Goal: Task Accomplishment & Management: Complete application form

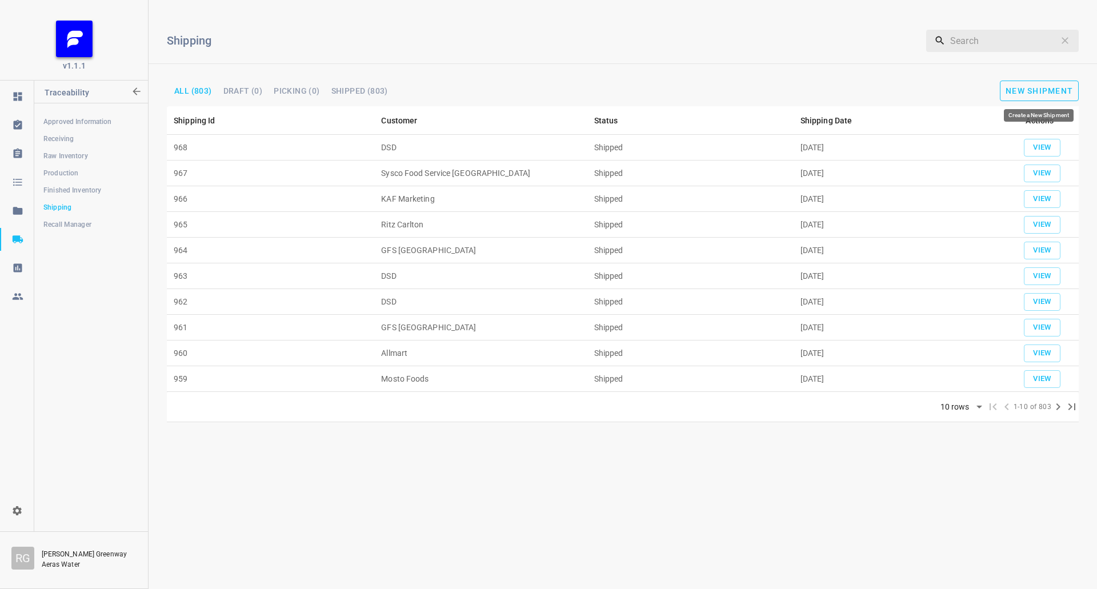
click at [1031, 82] on button "New Shipment" at bounding box center [1039, 91] width 79 height 21
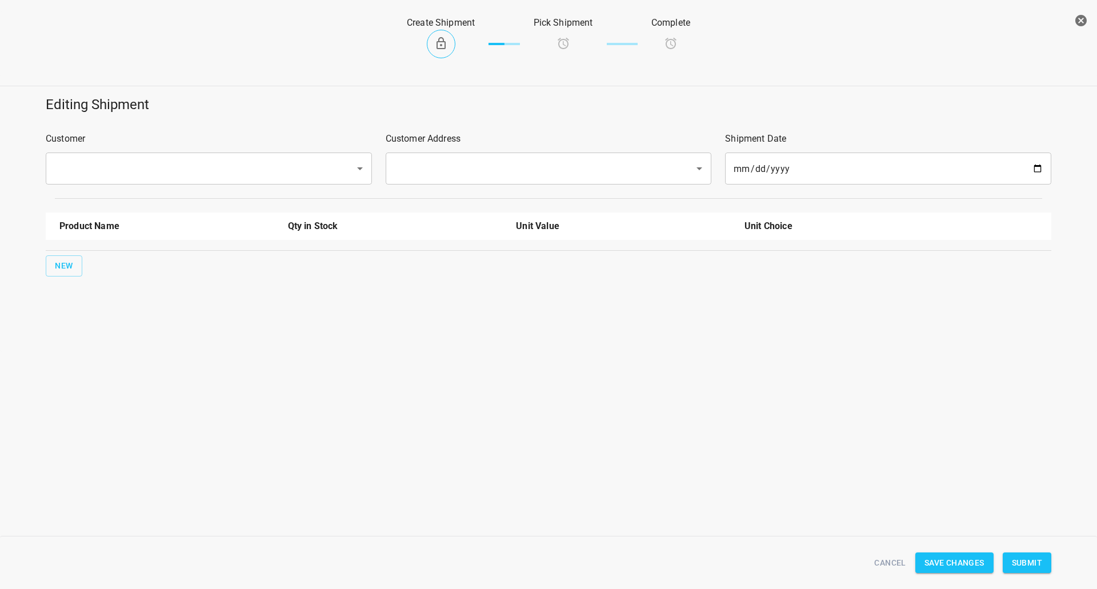
click at [128, 163] on input "text" at bounding box center [193, 169] width 284 height 22
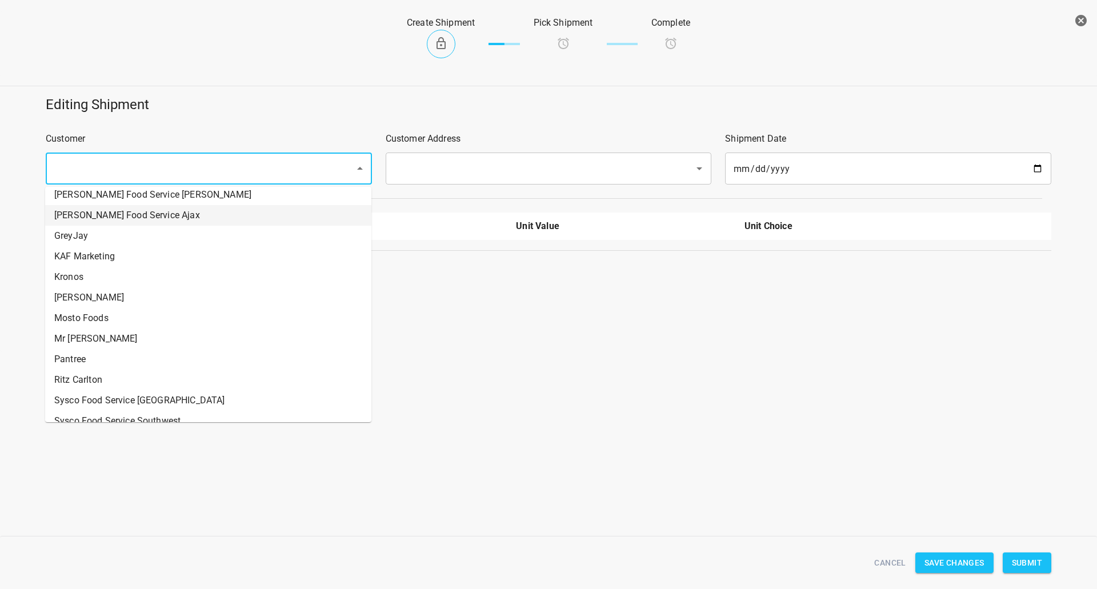
scroll to position [171, 0]
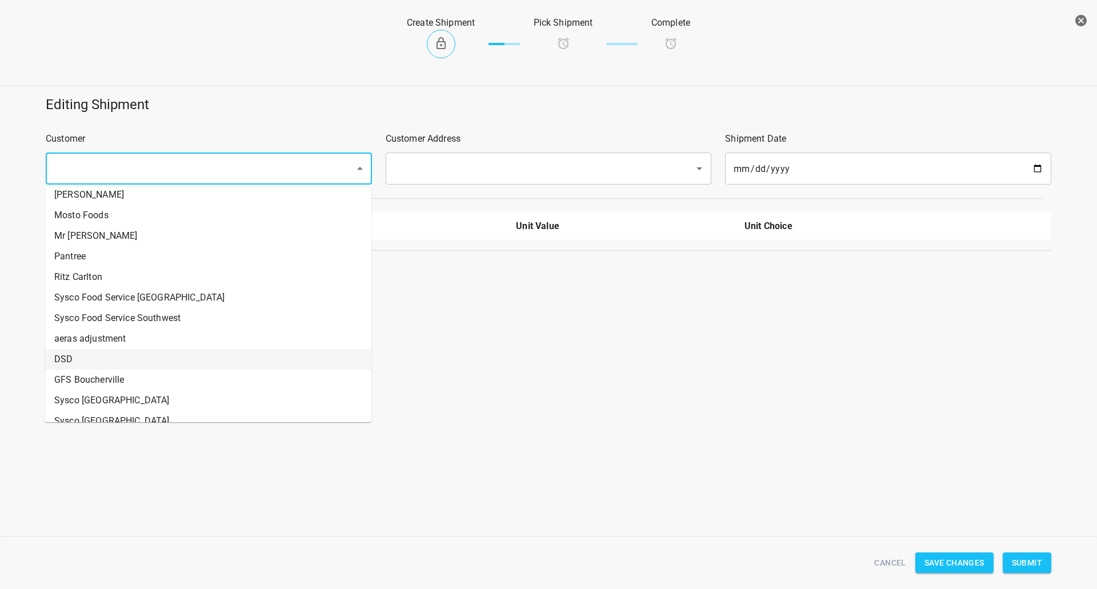
click at [82, 356] on li "DSD" at bounding box center [208, 359] width 326 height 21
type input "DSD"
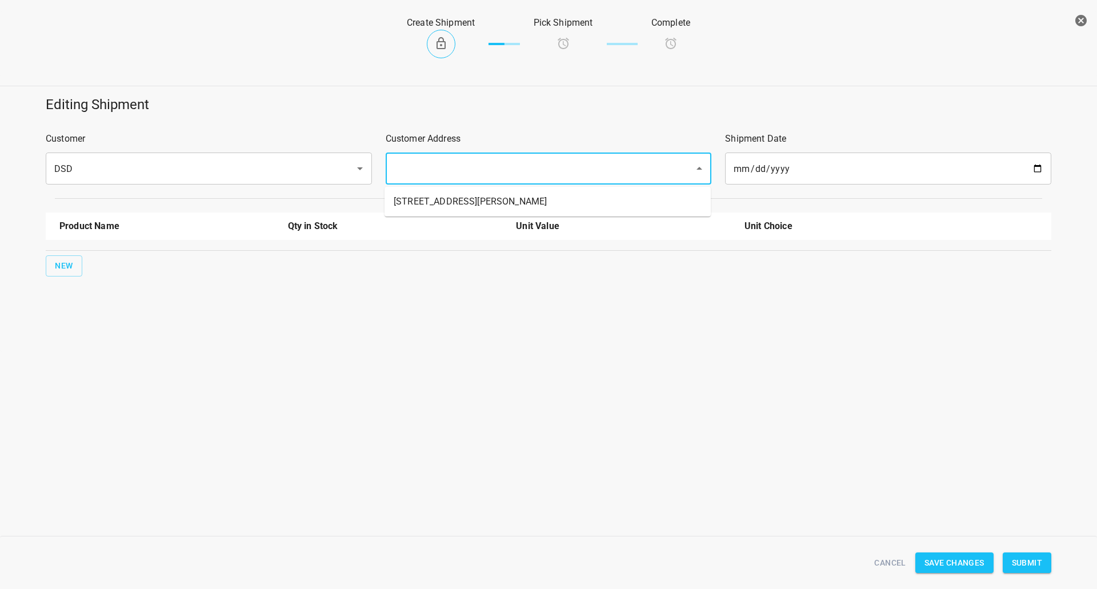
drag, startPoint x: 444, startPoint y: 167, endPoint x: 442, endPoint y: 174, distance: 7.4
click at [442, 166] on input "text" at bounding box center [533, 169] width 284 height 22
click at [438, 194] on li "[STREET_ADDRESS][PERSON_NAME]" at bounding box center [547, 201] width 326 height 21
type input "[STREET_ADDRESS][PERSON_NAME]"
click at [73, 264] on button "New" at bounding box center [64, 265] width 37 height 21
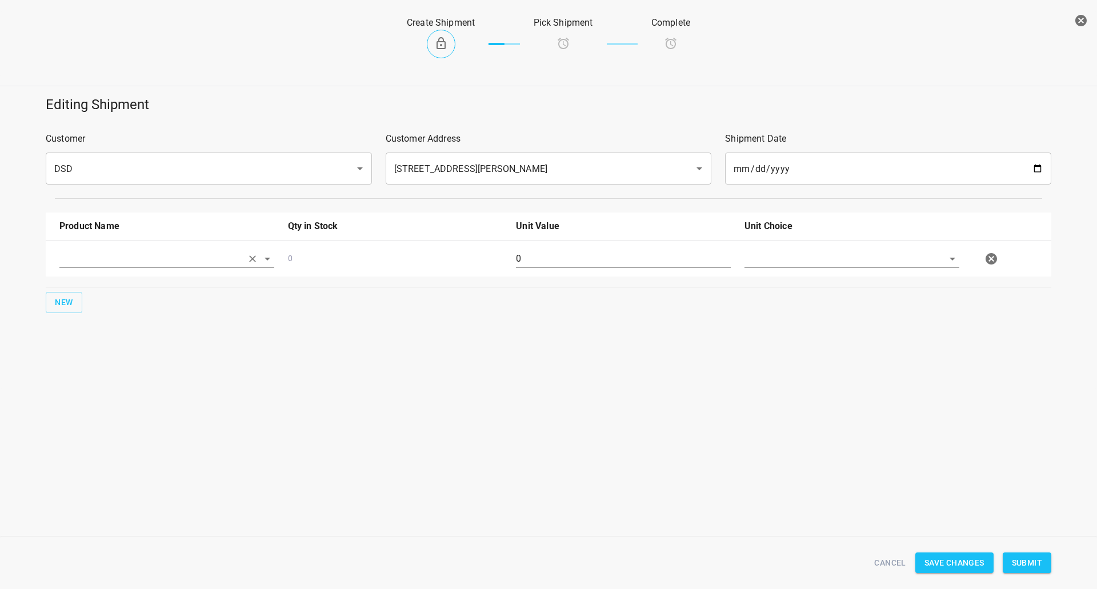
click at [104, 255] on input "text" at bounding box center [150, 259] width 183 height 18
click at [99, 323] on li "330ml Sparkling" at bounding box center [166, 326] width 215 height 21
type input "330ml Sparkling"
click at [67, 298] on span "New" at bounding box center [64, 302] width 18 height 14
click at [92, 267] on input "text" at bounding box center [150, 259] width 183 height 18
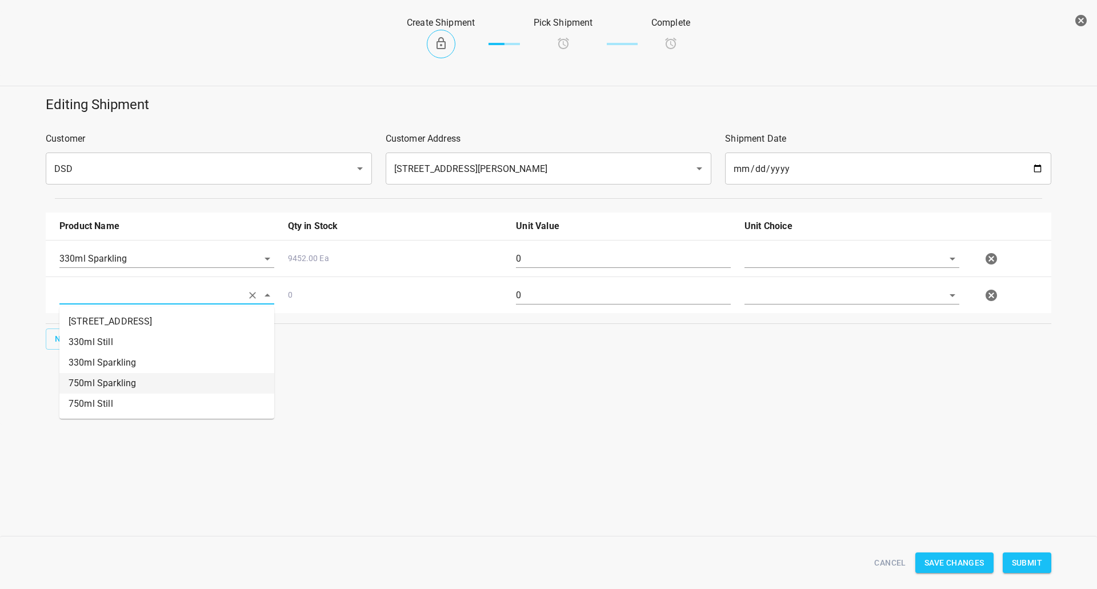
click at [86, 400] on li "750ml Still" at bounding box center [166, 404] width 215 height 21
type input "750ml Still"
click at [65, 340] on span "New" at bounding box center [64, 339] width 18 height 14
click at [83, 267] on input "text" at bounding box center [150, 259] width 183 height 18
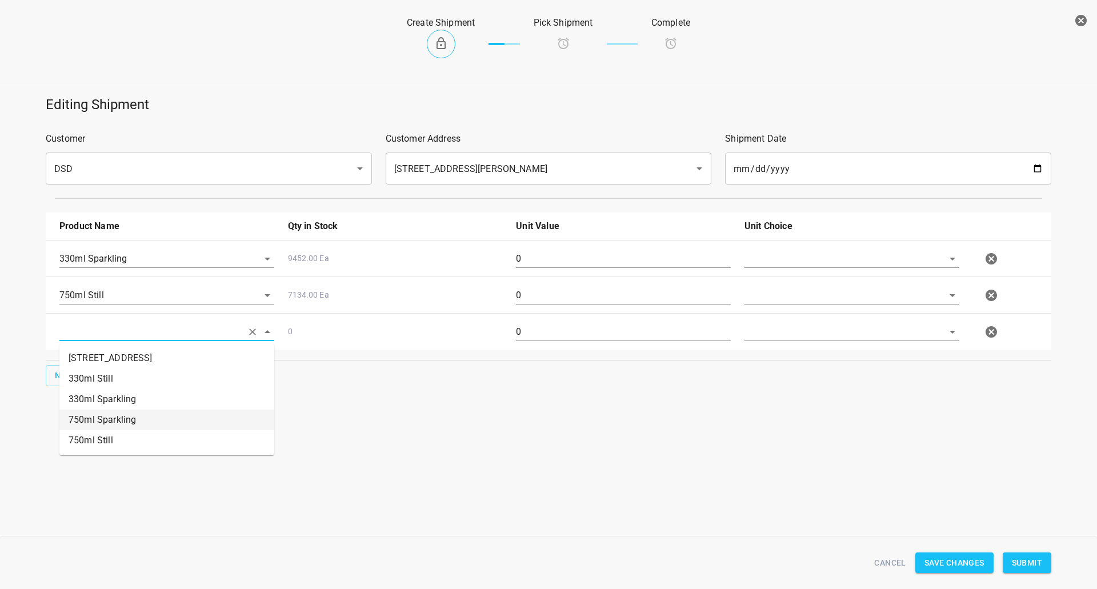
click at [121, 415] on li "750ml Sparkling" at bounding box center [166, 420] width 215 height 21
type input "750ml Sparkling"
drag, startPoint x: 735, startPoint y: 263, endPoint x: 727, endPoint y: 267, distance: 9.2
click at [732, 261] on div "0" at bounding box center [623, 263] width 229 height 41
click at [783, 246] on div at bounding box center [852, 263] width 229 height 41
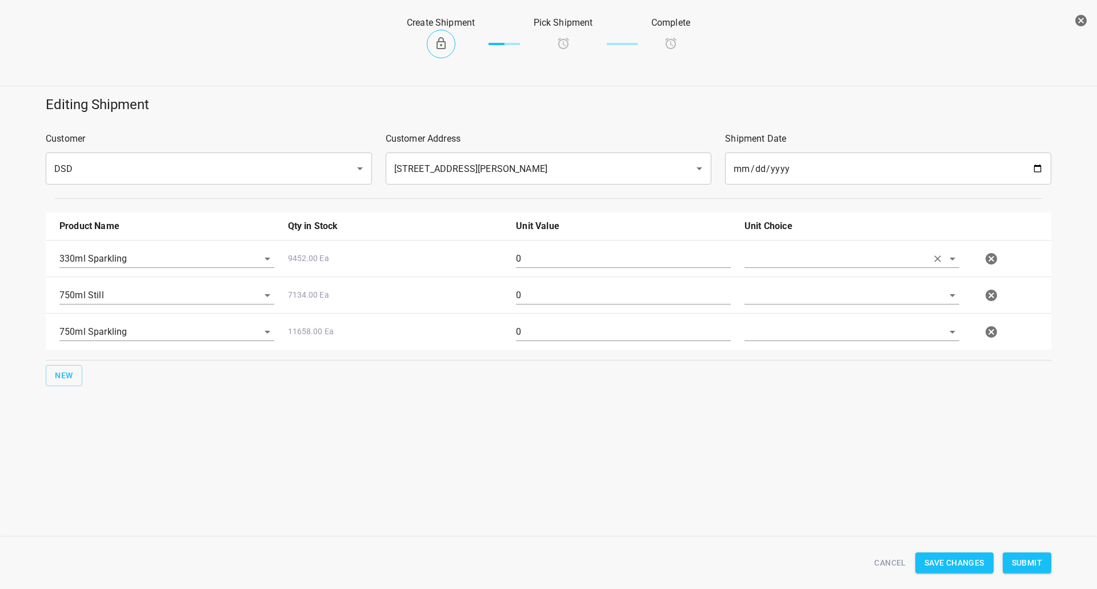
click at [762, 262] on input "text" at bounding box center [835, 259] width 183 height 18
click at [759, 288] on li "[PERSON_NAME]" at bounding box center [851, 285] width 215 height 21
type input "[PERSON_NAME]"
click at [759, 267] on input "text" at bounding box center [835, 259] width 183 height 18
click at [774, 334] on ul "[PERSON_NAME]" at bounding box center [851, 322] width 215 height 30
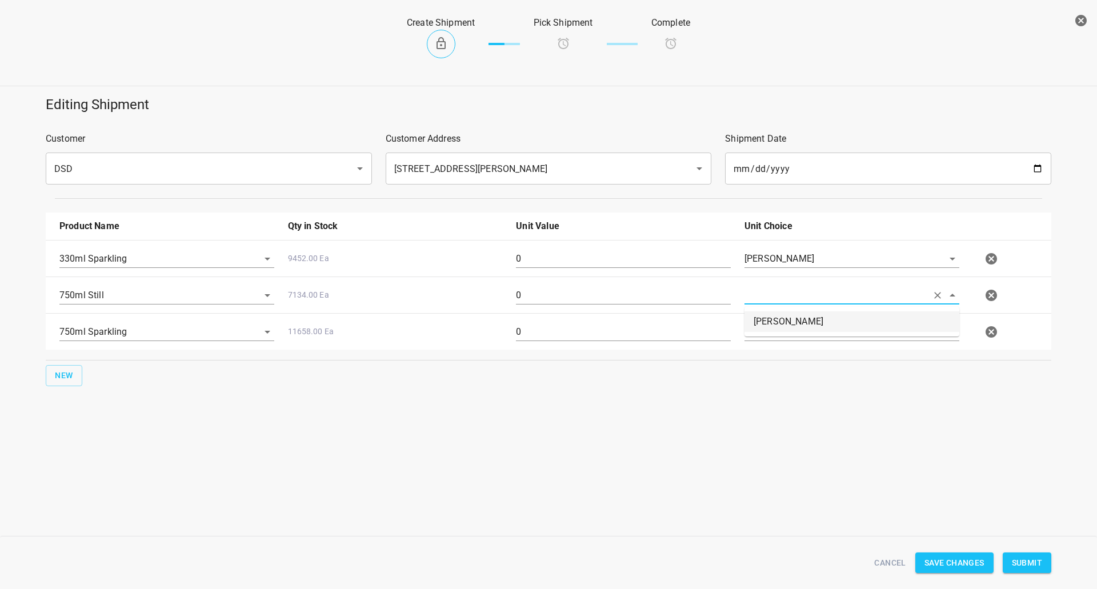
click at [772, 311] on li "[PERSON_NAME]" at bounding box center [851, 321] width 215 height 21
type input "[PERSON_NAME]"
click at [783, 267] on input "text" at bounding box center [835, 259] width 183 height 18
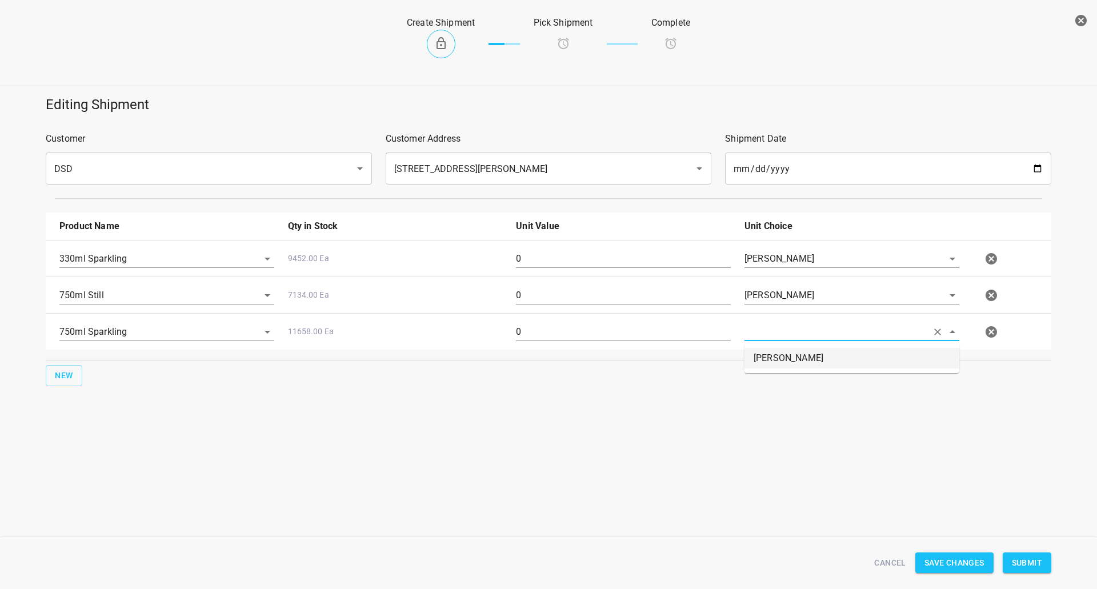
drag, startPoint x: 783, startPoint y: 338, endPoint x: 730, endPoint y: 321, distance: 56.0
click at [778, 367] on li "[PERSON_NAME]" at bounding box center [851, 358] width 215 height 21
type input "[PERSON_NAME]"
click at [573, 254] on input "0" at bounding box center [623, 259] width 215 height 18
click at [572, 254] on input "0" at bounding box center [623, 259] width 215 height 18
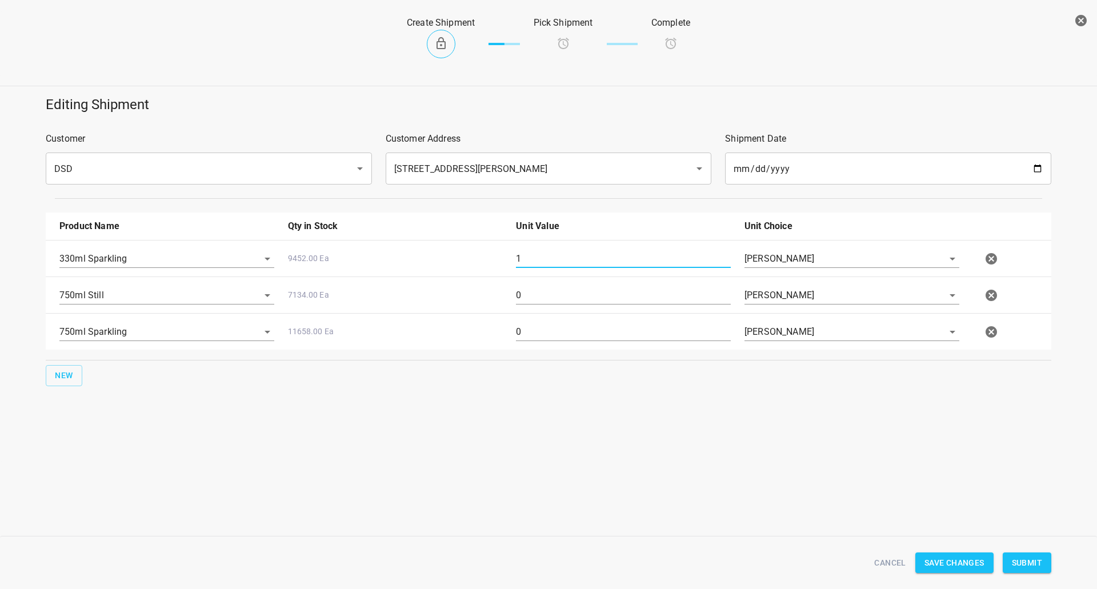
type input "1"
click at [554, 288] on input "0" at bounding box center [623, 295] width 215 height 18
click at [553, 286] on input "0" at bounding box center [623, 295] width 215 height 18
type input "1"
click at [548, 319] on div "0" at bounding box center [623, 336] width 229 height 41
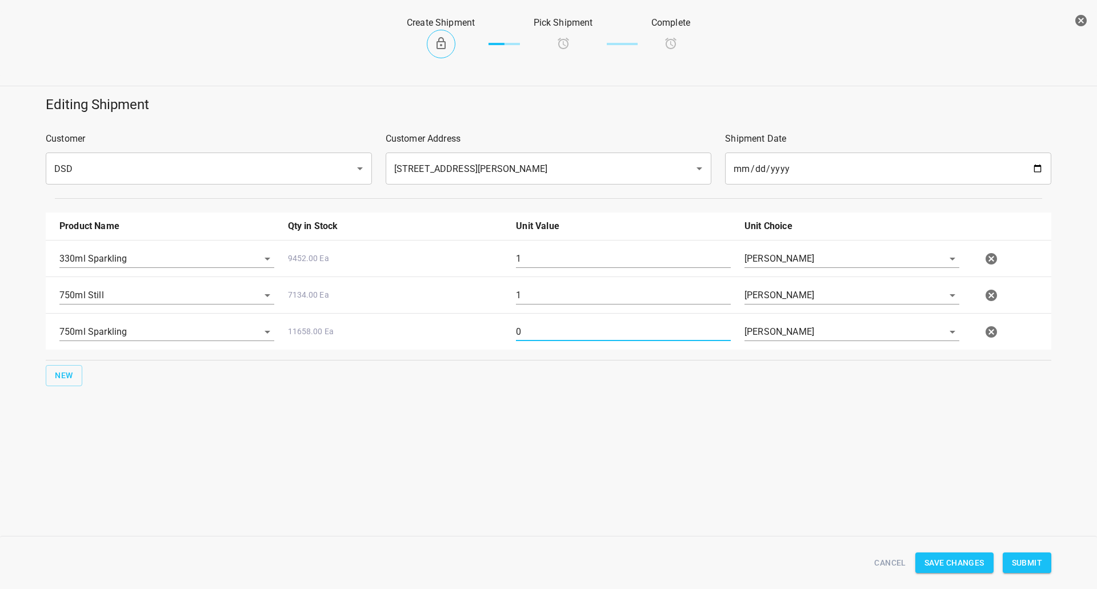
click at [549, 326] on input "0" at bounding box center [623, 332] width 215 height 18
click at [548, 326] on input "0" at bounding box center [623, 332] width 215 height 18
type input "1"
click at [1045, 560] on button "Submit" at bounding box center [1027, 562] width 49 height 21
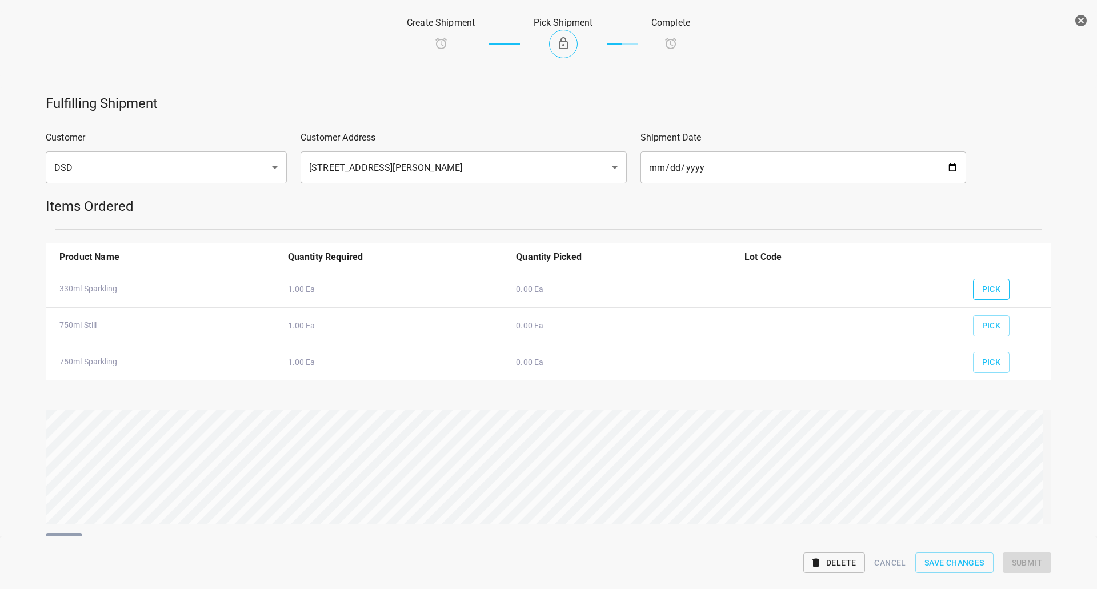
click at [989, 291] on span "Pick" at bounding box center [991, 289] width 19 height 14
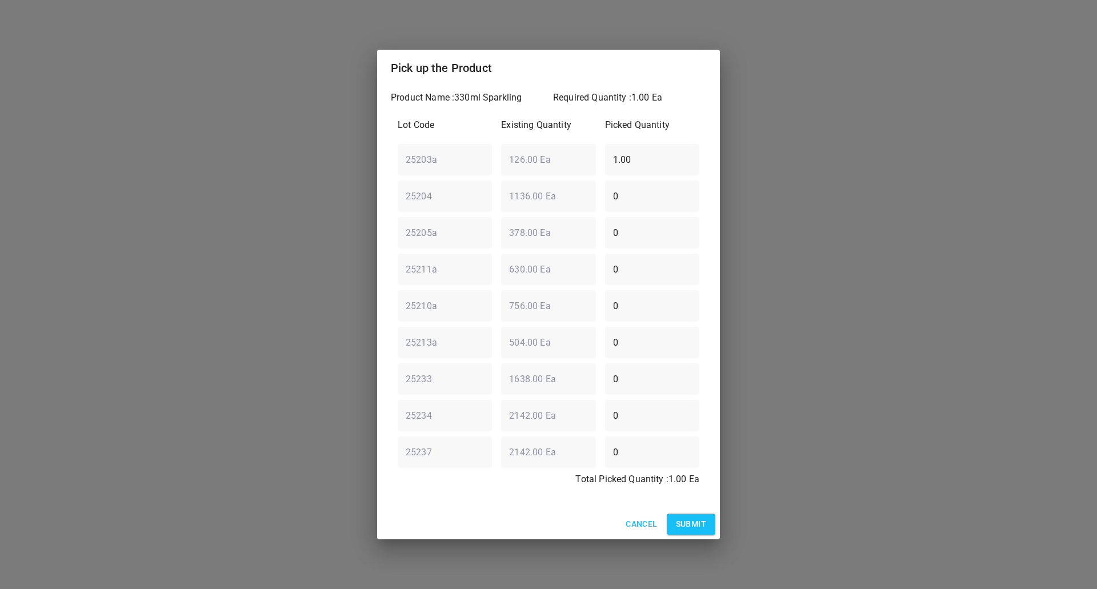
click at [630, 162] on input "1.00" at bounding box center [652, 159] width 94 height 32
click at [631, 162] on input "1.00" at bounding box center [652, 159] width 94 height 32
click at [630, 161] on input "1.00" at bounding box center [652, 159] width 94 height 32
type input "0"
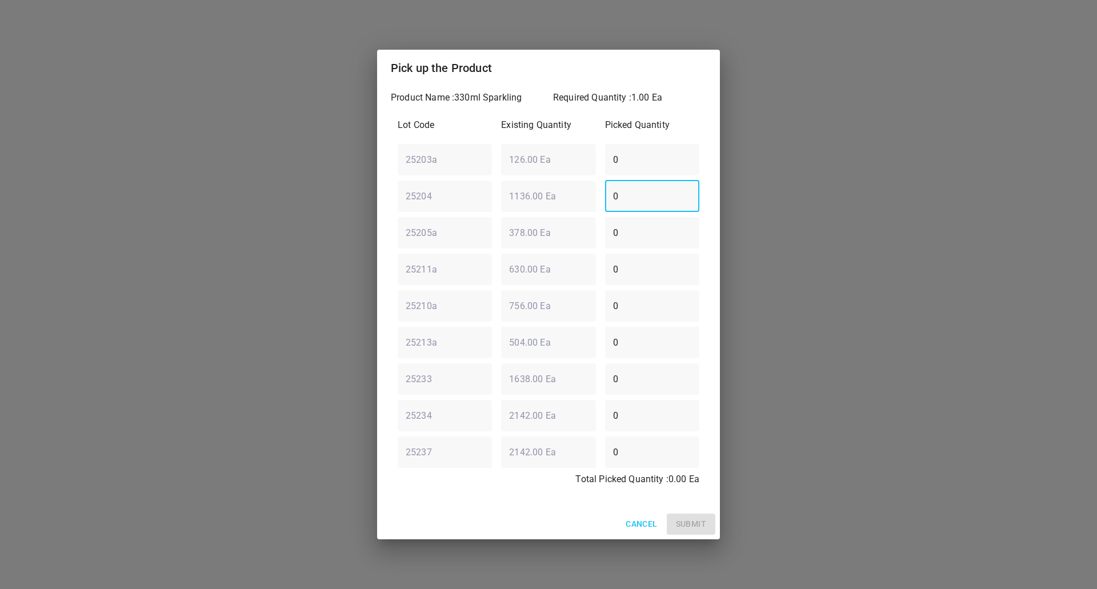
click at [626, 186] on input "0" at bounding box center [652, 196] width 94 height 32
click at [160, 229] on div "Pick up the Product Product Name : 330ml Sparkling Required Quantity : 1.00 Ea …" at bounding box center [548, 294] width 1097 height 589
type input "1"
click at [699, 527] on span "Submit" at bounding box center [691, 524] width 30 height 14
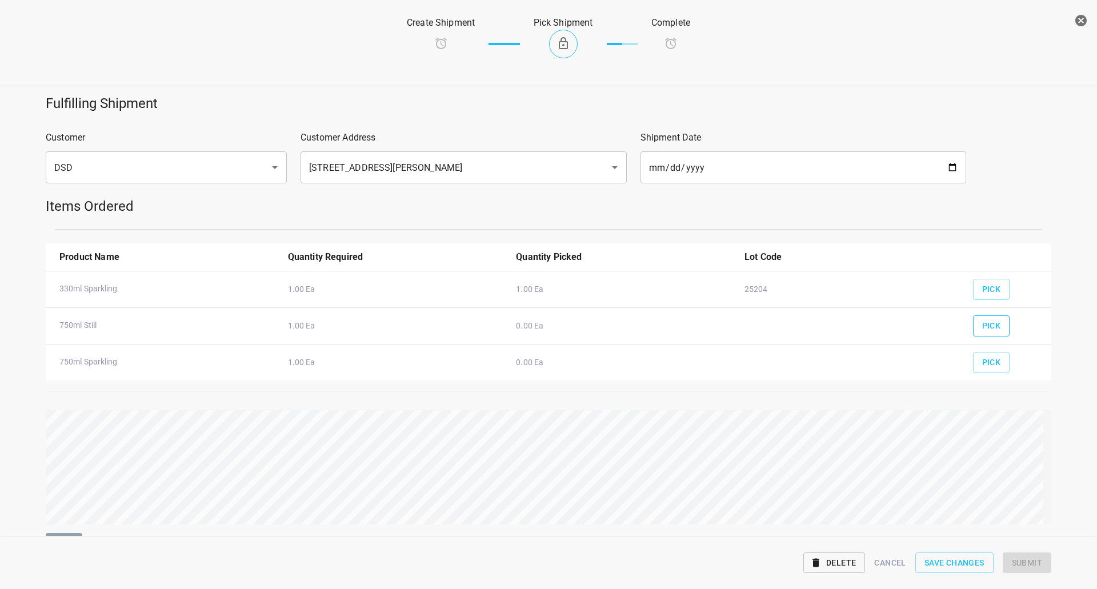
click at [983, 326] on span "Pick" at bounding box center [991, 326] width 19 height 14
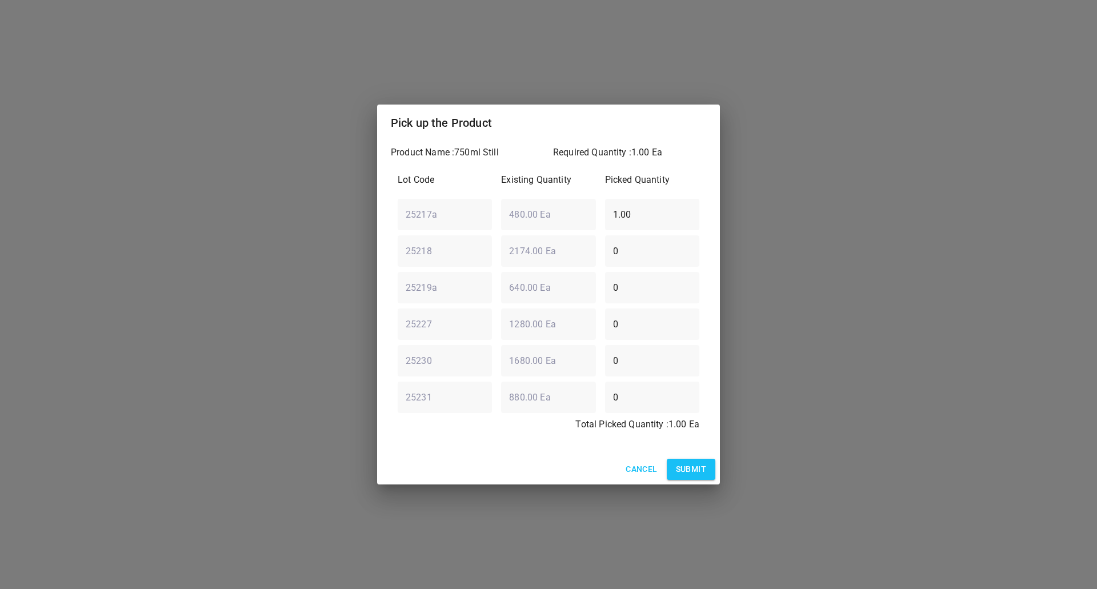
drag, startPoint x: 642, startPoint y: 209, endPoint x: 290, endPoint y: 236, distance: 352.4
click at [258, 242] on div "Pick up the Product Product Name : 750ml Still Required Quantity : 1.00 Ea Lot …" at bounding box center [548, 294] width 1097 height 589
type input "0"
click at [555, 257] on div "25218 ​ 2174.00 Ea ​ 0 ​" at bounding box center [548, 250] width 311 height 41
type input "1"
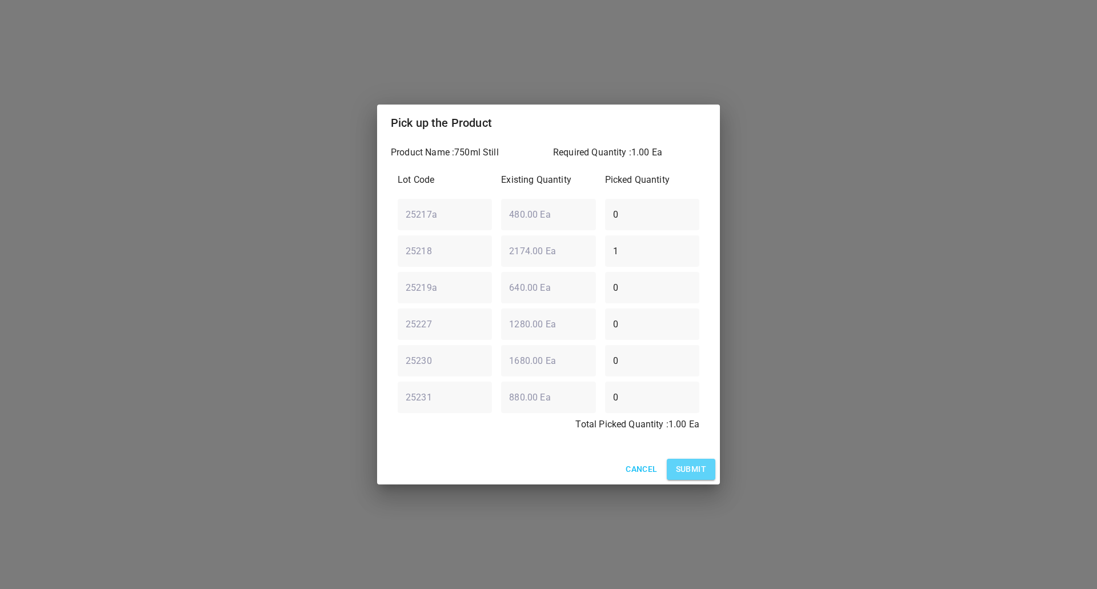
drag, startPoint x: 686, startPoint y: 472, endPoint x: 903, endPoint y: 405, distance: 226.6
click at [686, 472] on span "Submit" at bounding box center [691, 469] width 30 height 14
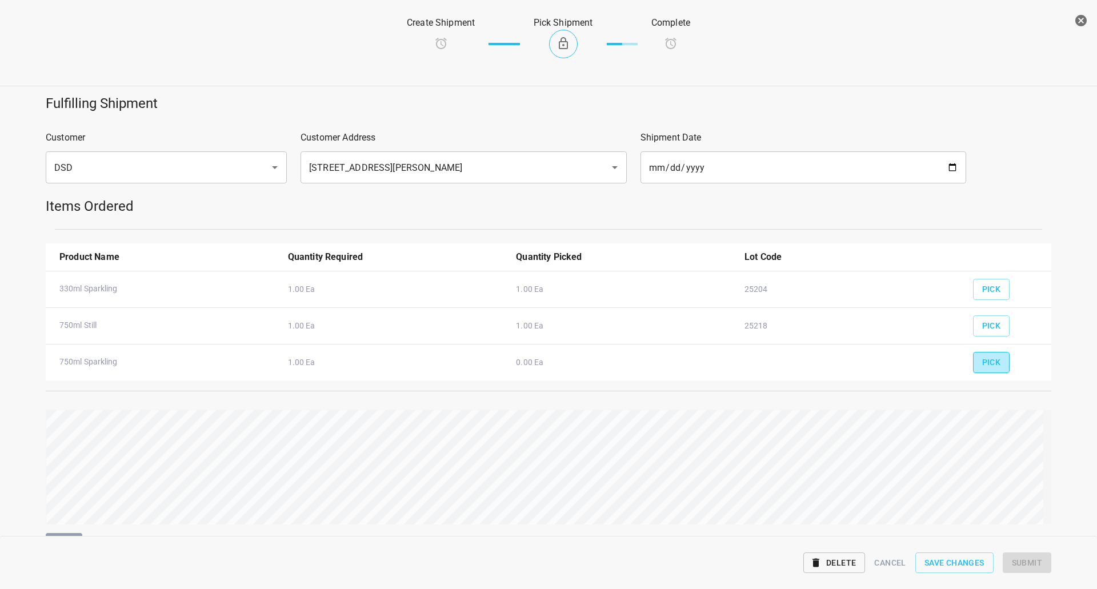
click at [973, 358] on button "Pick" at bounding box center [991, 362] width 37 height 21
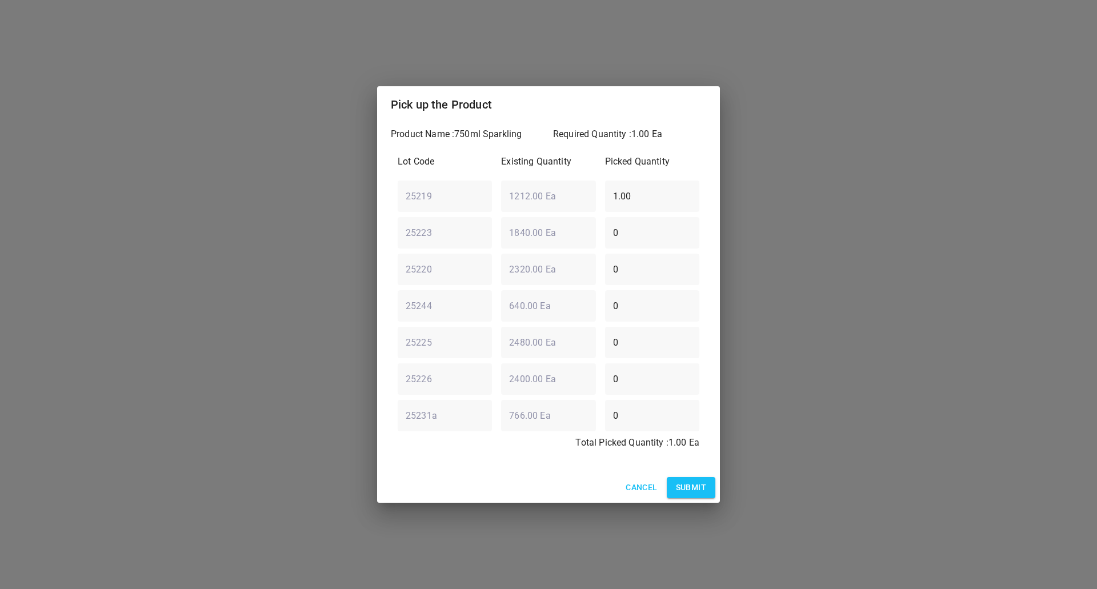
click at [679, 480] on span "Submit" at bounding box center [691, 487] width 30 height 14
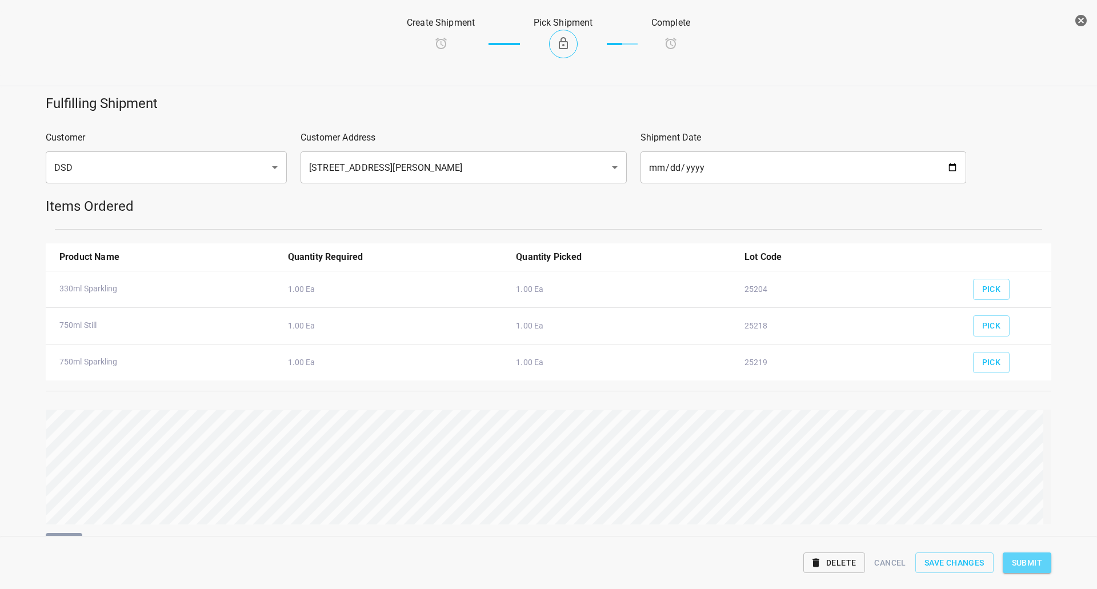
click at [1032, 560] on span "Submit" at bounding box center [1027, 563] width 30 height 14
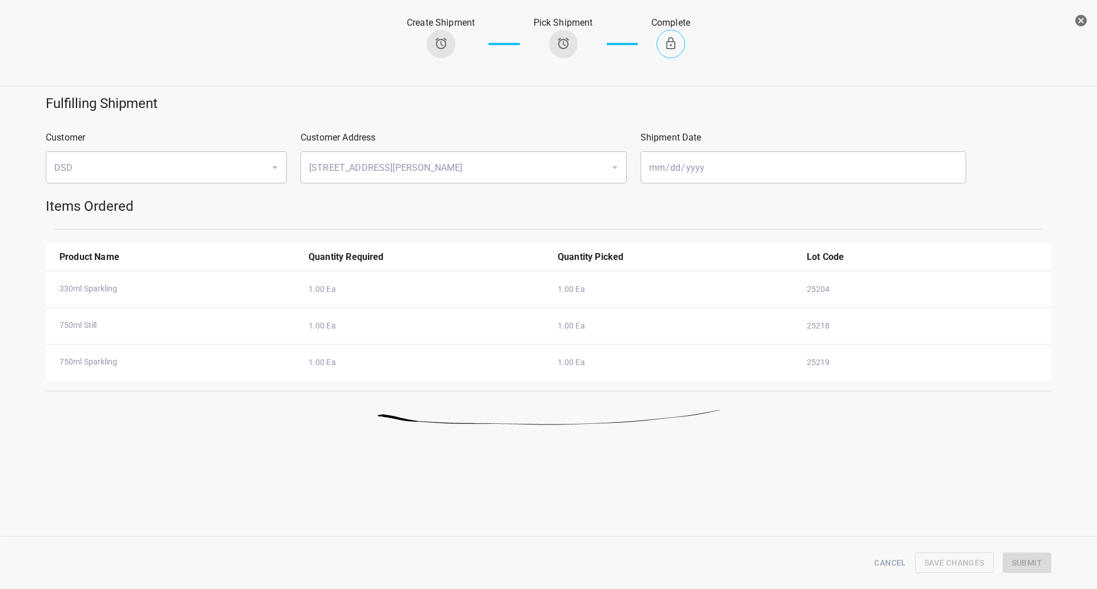
click at [1078, 19] on icon "button" at bounding box center [1080, 20] width 11 height 11
